Goal: Task Accomplishment & Management: Use online tool/utility

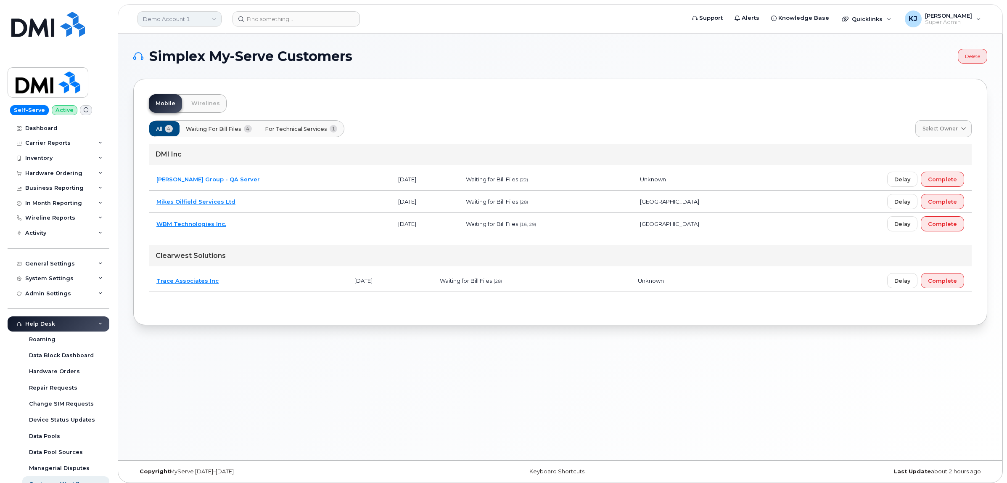
click at [194, 16] on link "Demo Account 1" at bounding box center [180, 18] width 84 height 15
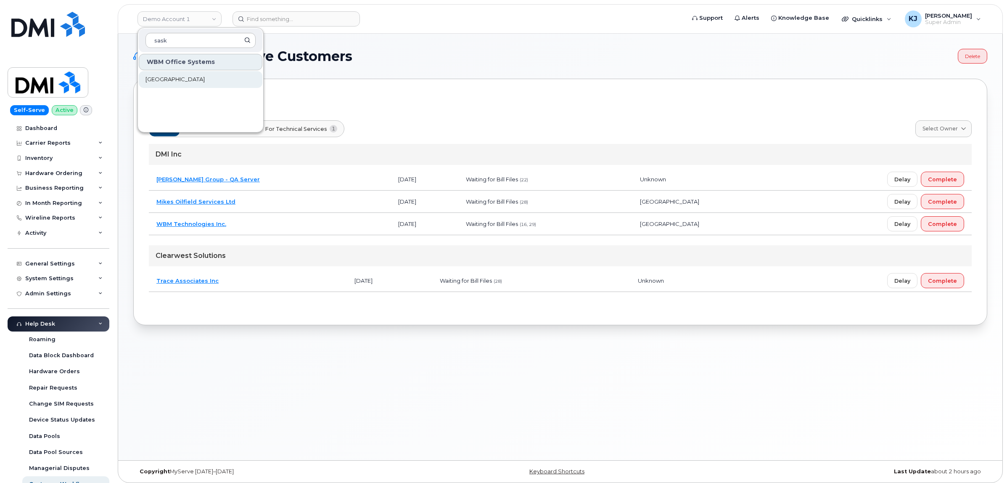
type input "sask"
click at [205, 77] on span "[GEOGRAPHIC_DATA]" at bounding box center [175, 79] width 59 height 8
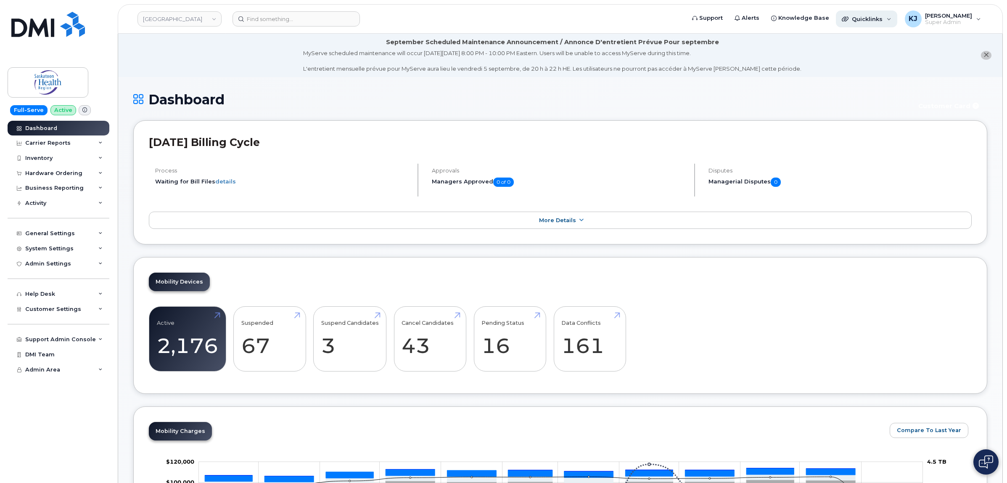
click at [897, 22] on div "Quicklinks" at bounding box center [866, 19] width 61 height 17
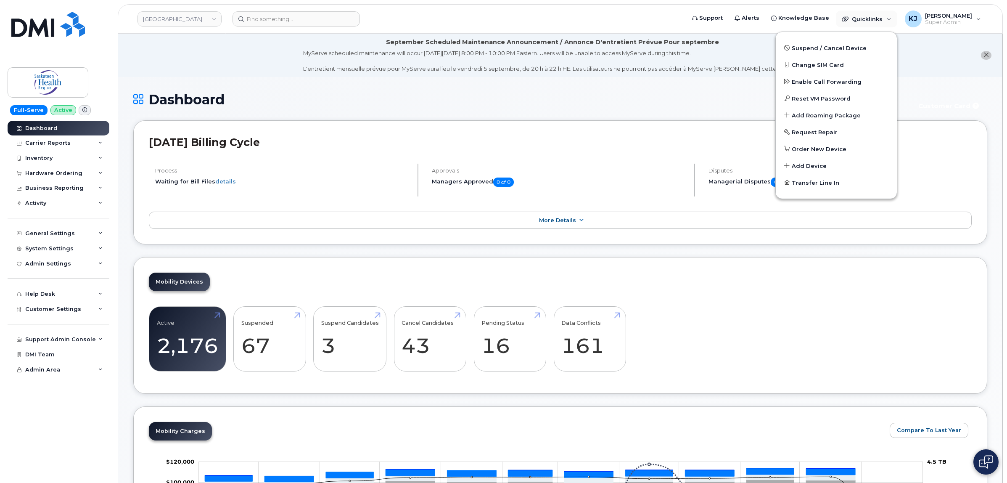
click at [394, 40] on div "September Scheduled Maintenance Announcement / Annonce D'entretient Prévue Pour…" at bounding box center [552, 42] width 333 height 9
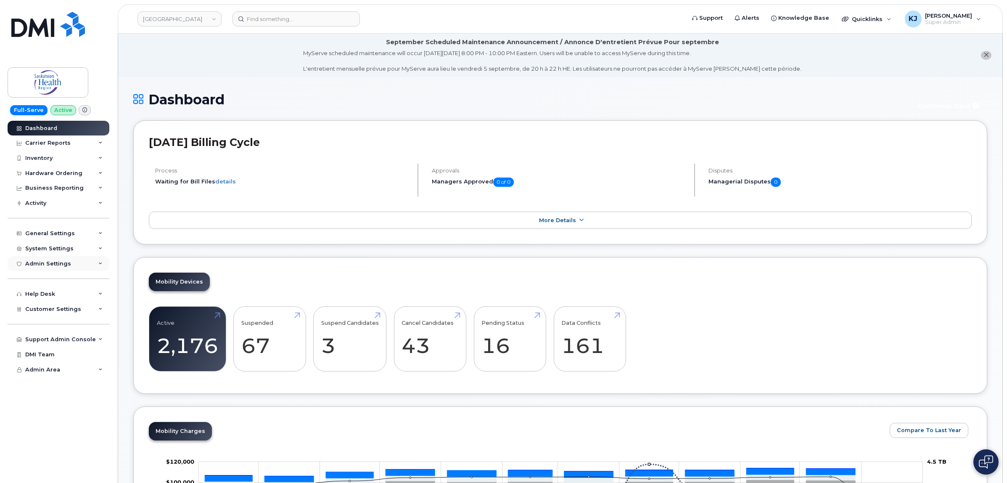
click at [64, 262] on div "Admin Settings" at bounding box center [48, 263] width 46 height 7
click at [62, 352] on div "Customer Settings" at bounding box center [59, 357] width 102 height 15
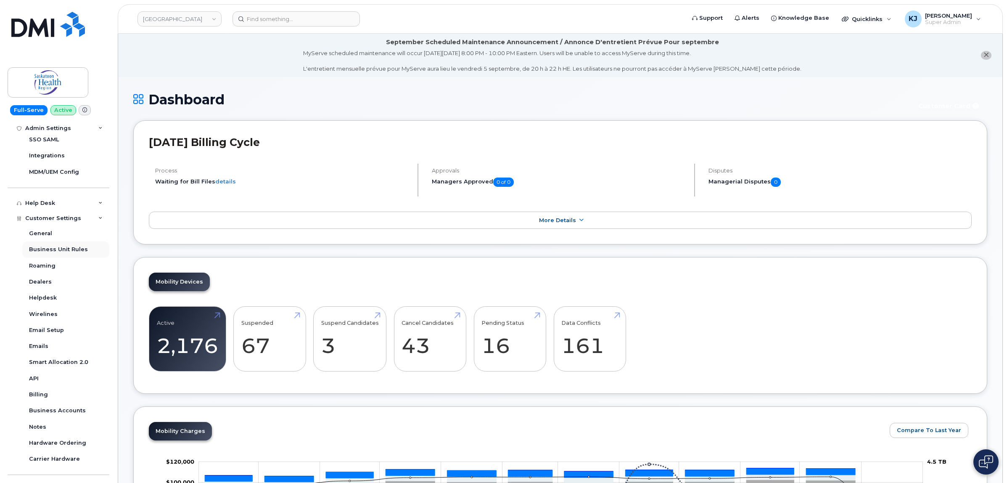
scroll to position [158, 0]
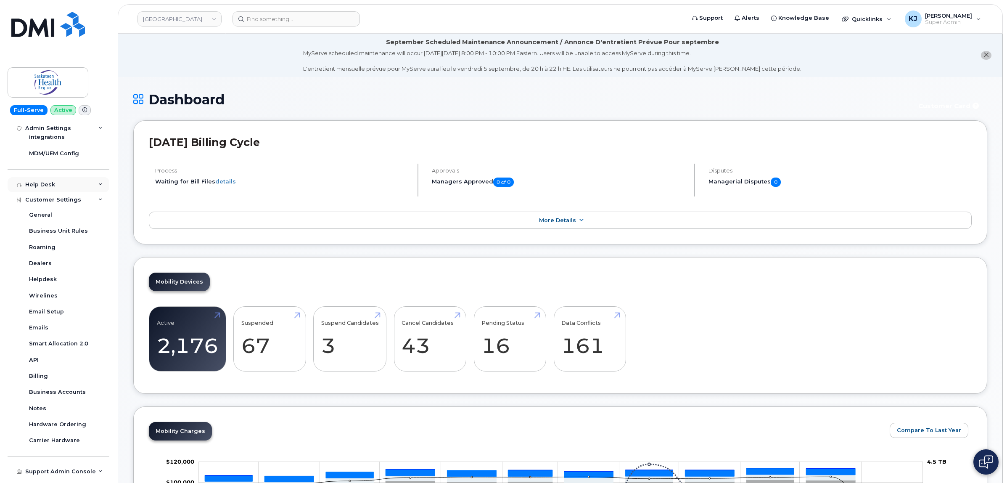
click at [61, 188] on div "Help Desk" at bounding box center [59, 184] width 102 height 15
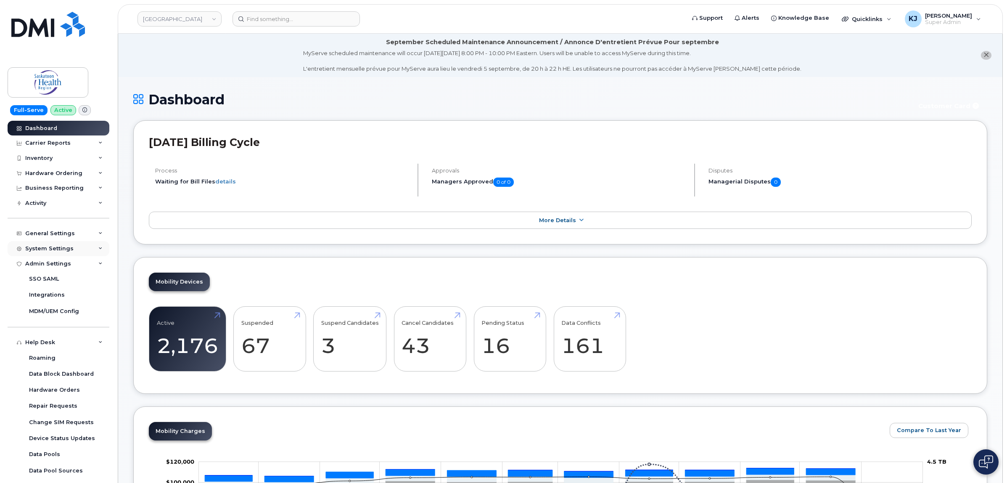
click at [70, 249] on div "System Settings" at bounding box center [49, 248] width 48 height 7
click at [43, 379] on div "Users" at bounding box center [37, 377] width 17 height 8
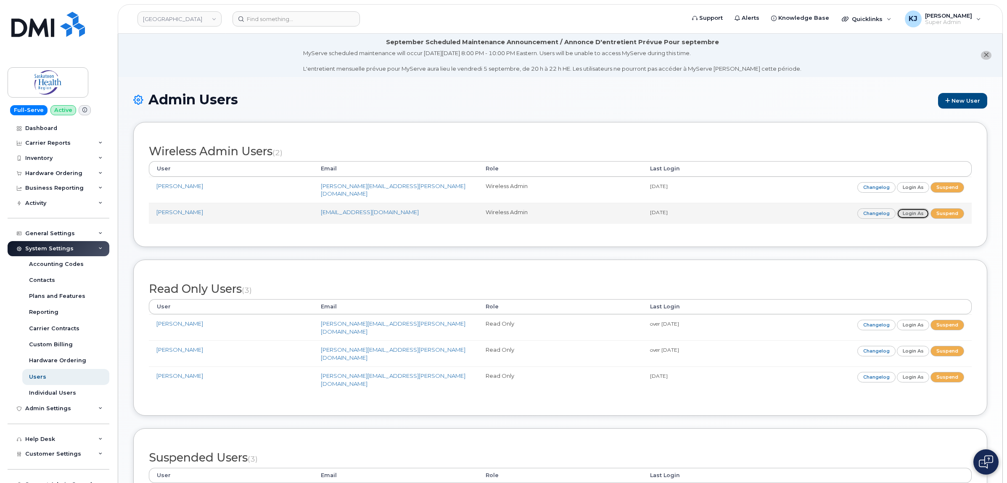
click at [915, 209] on link "Login as" at bounding box center [913, 213] width 33 height 11
